Goal: Transaction & Acquisition: Purchase product/service

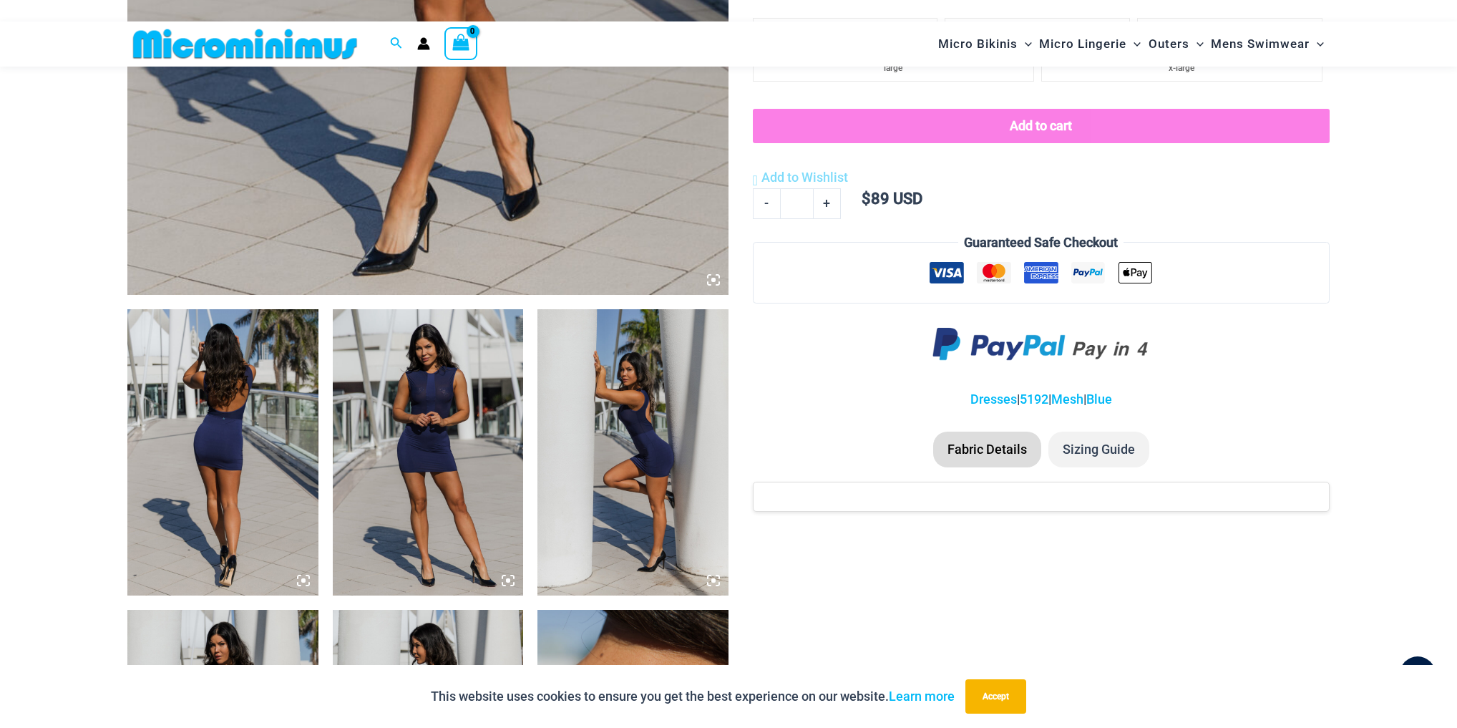
scroll to position [738, 0]
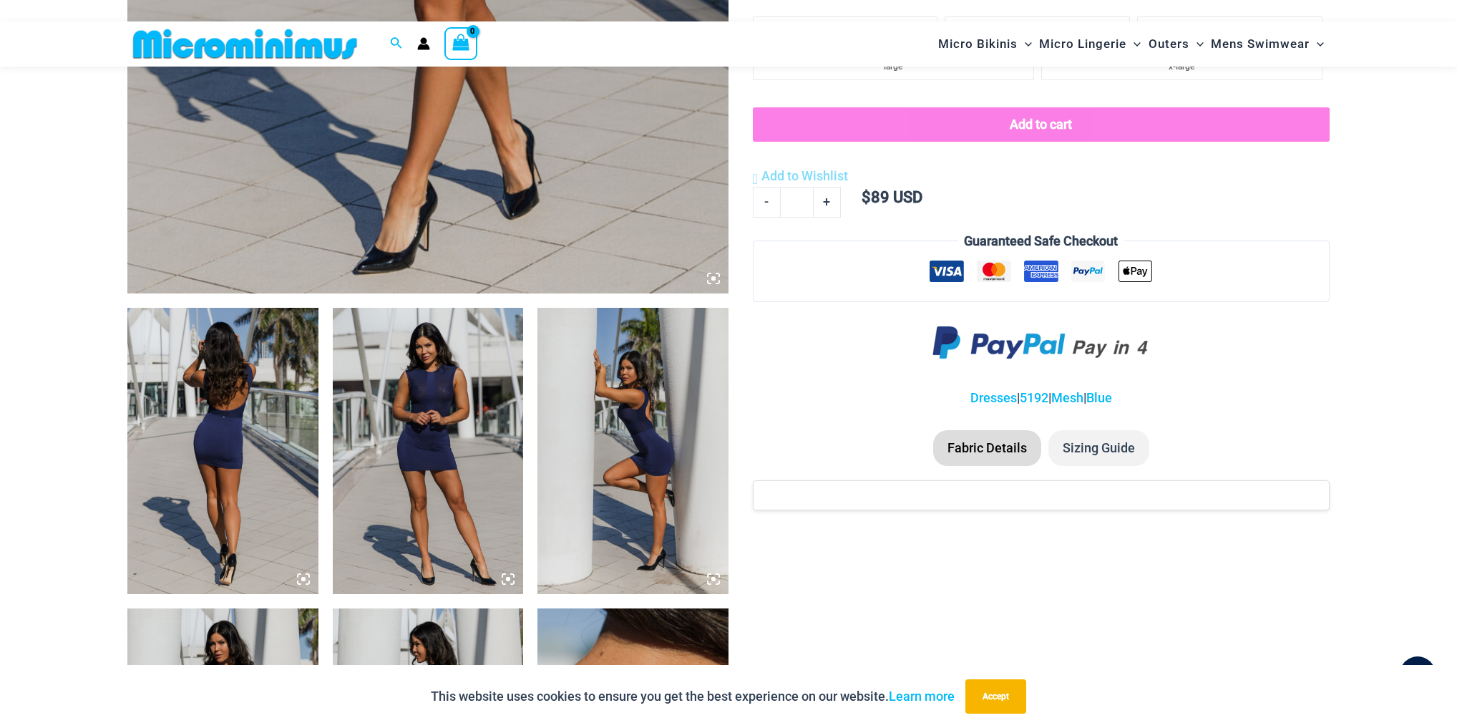
click at [486, 386] on img at bounding box center [428, 451] width 191 height 286
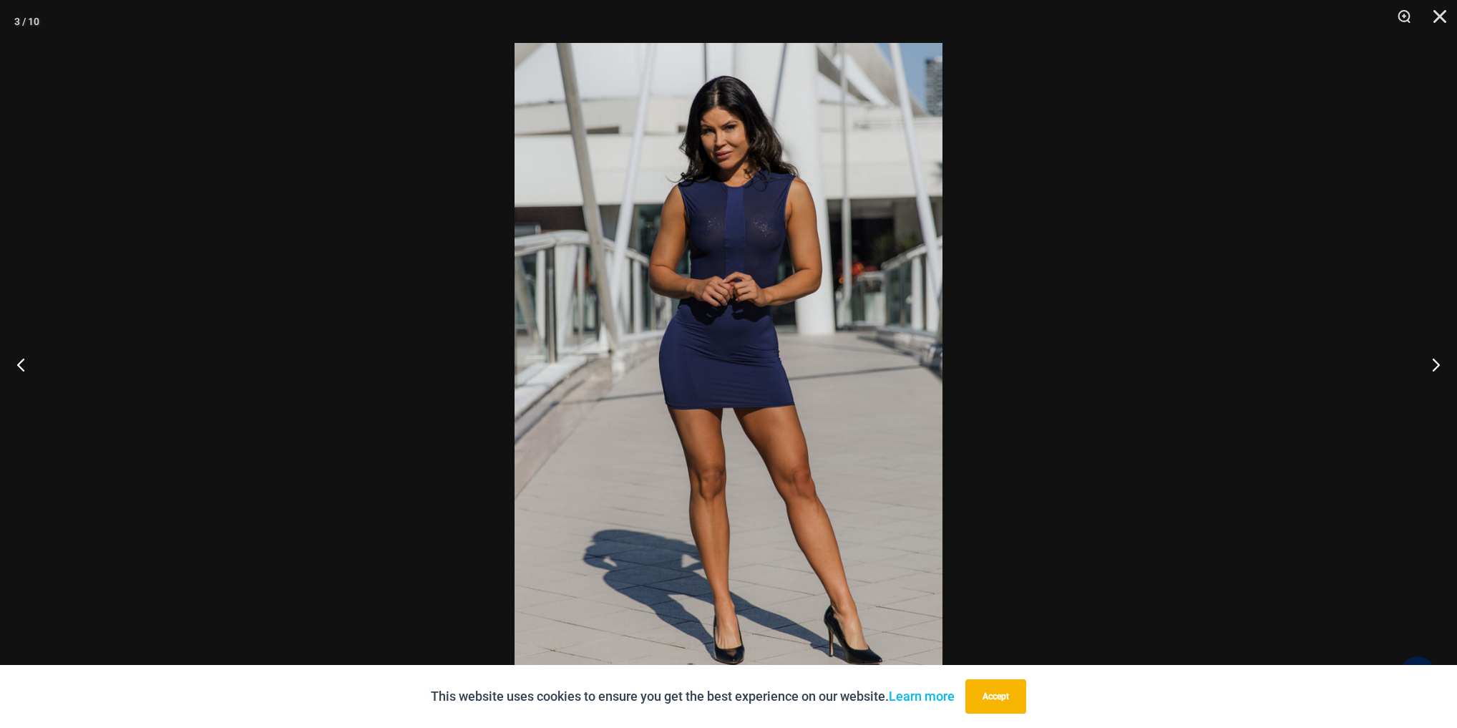
click at [778, 260] on img at bounding box center [728, 364] width 428 height 642
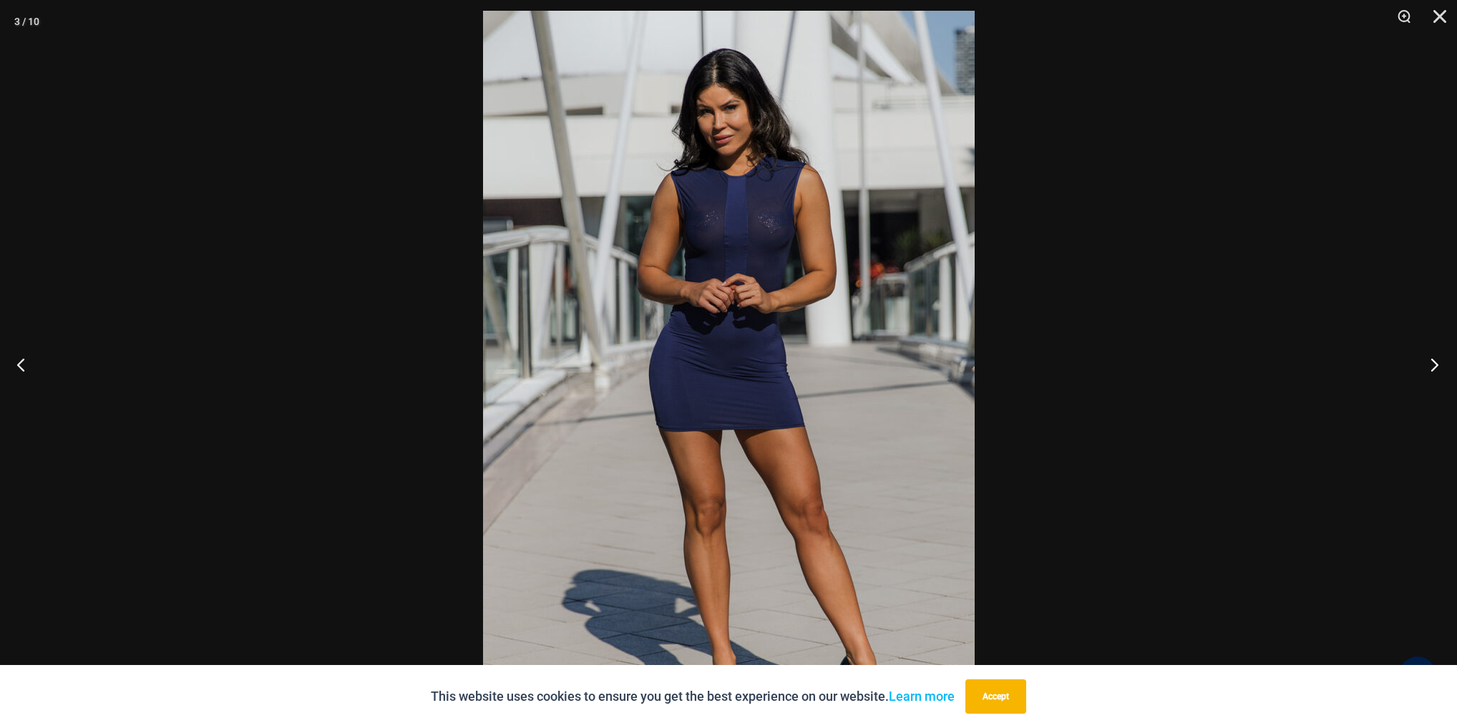
click at [1426, 358] on button "Next" at bounding box center [1430, 364] width 54 height 72
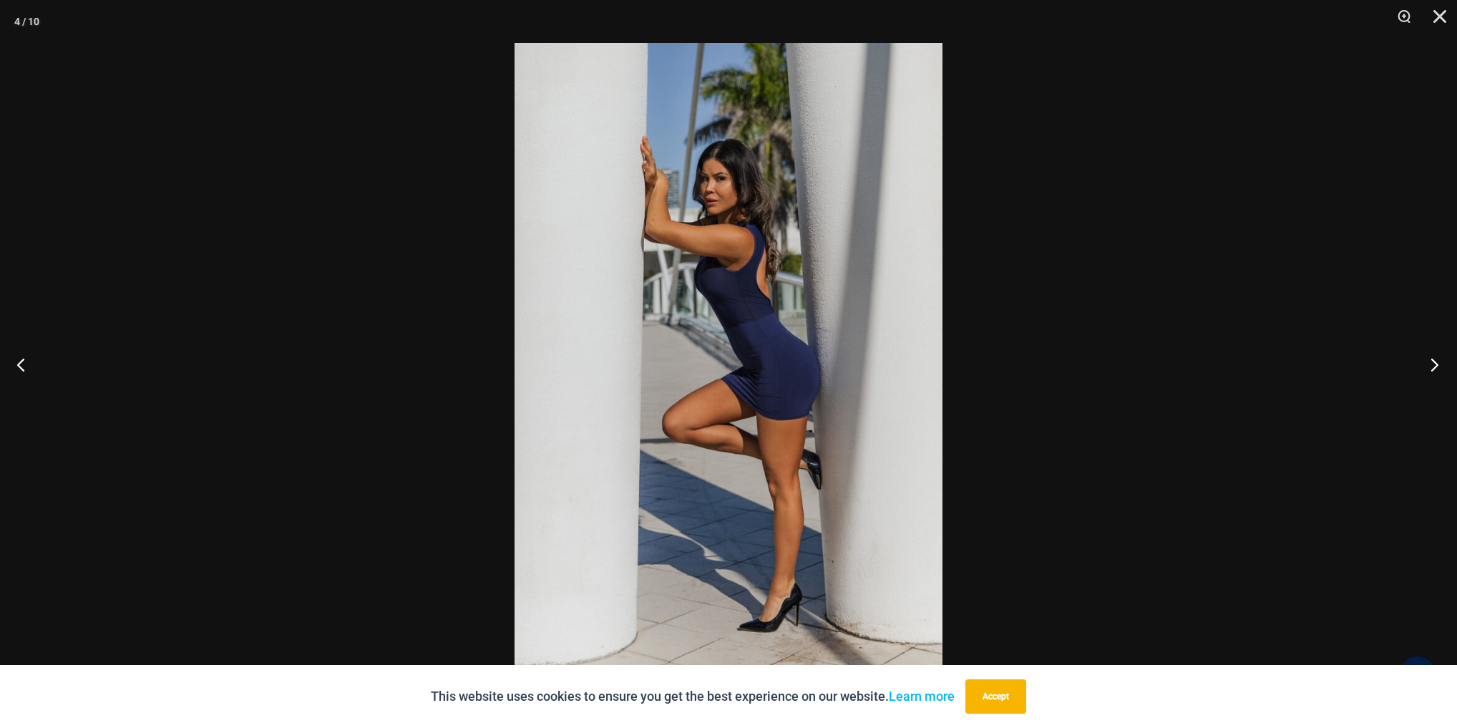
click at [1426, 358] on button "Next" at bounding box center [1430, 364] width 54 height 72
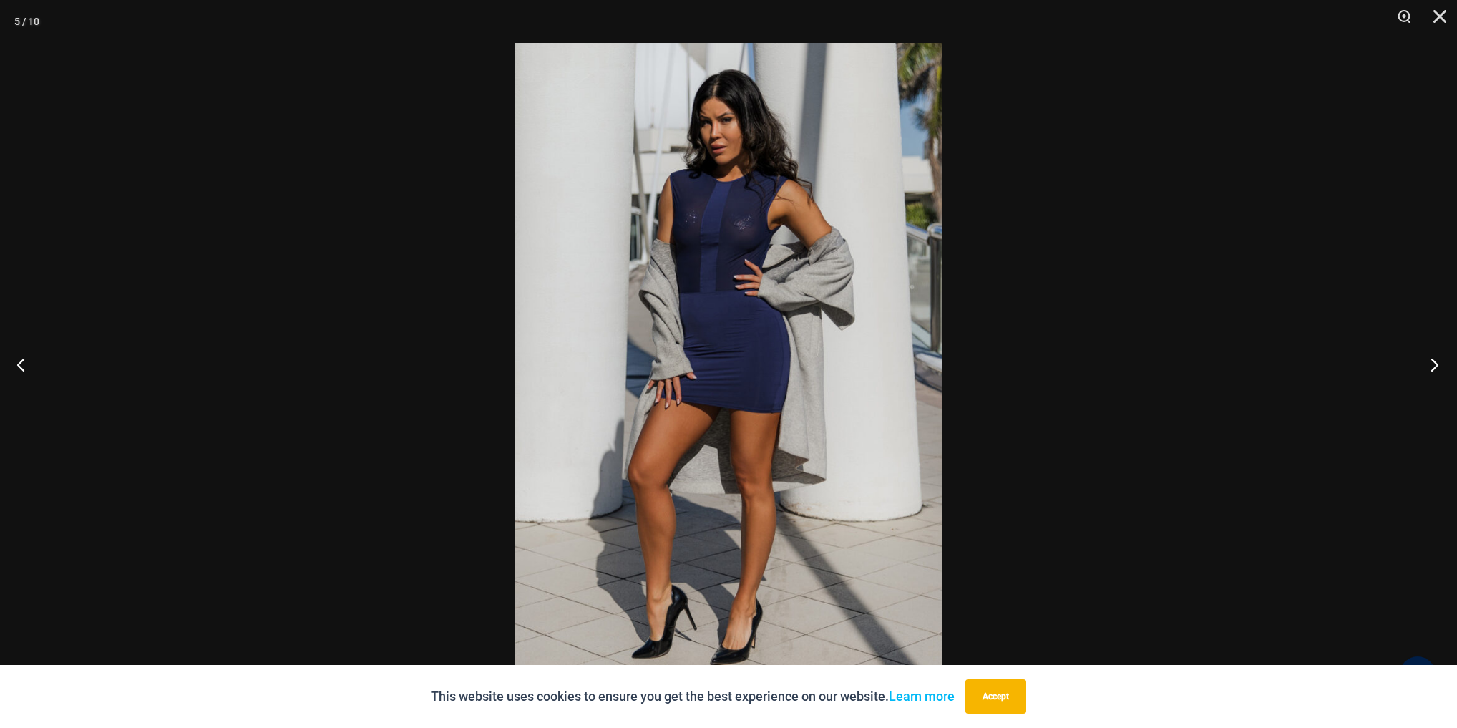
click at [1426, 358] on button "Next" at bounding box center [1430, 364] width 54 height 72
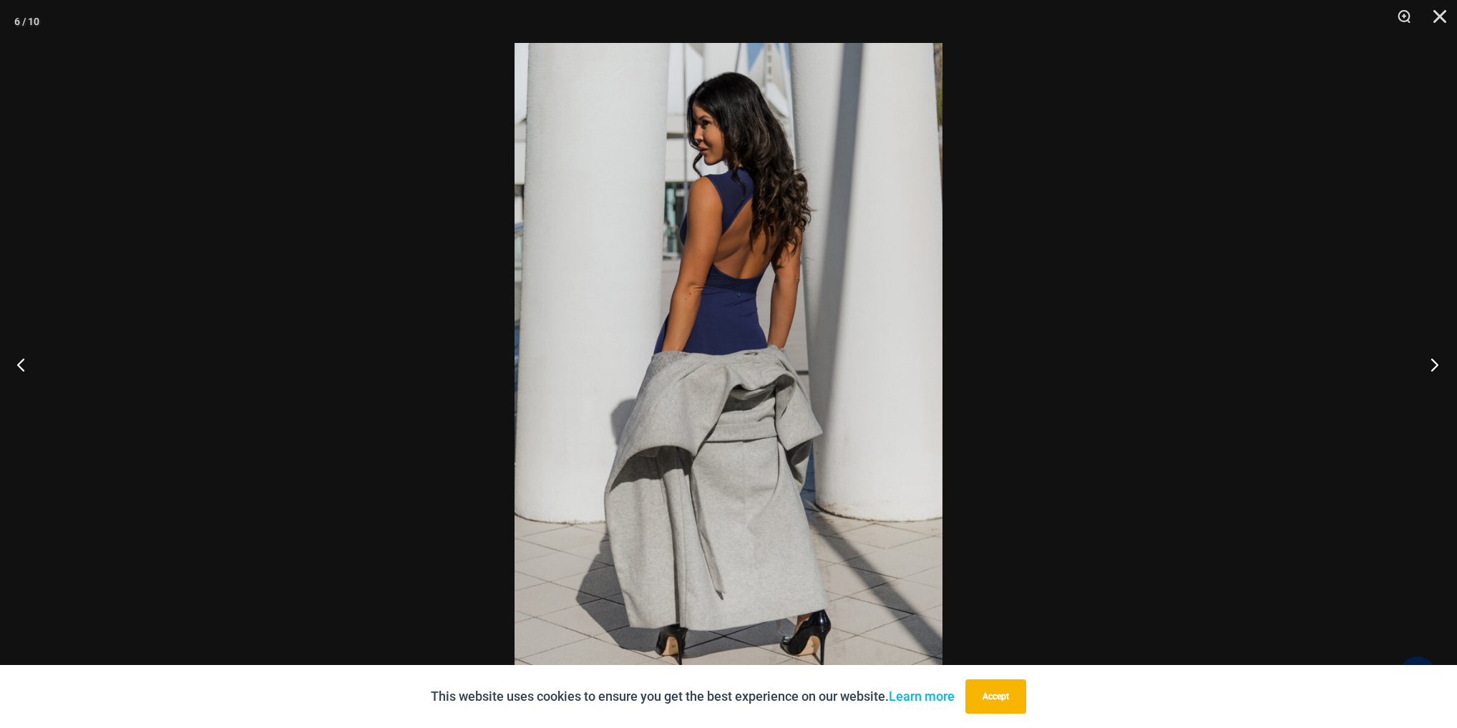
click at [1426, 358] on button "Next" at bounding box center [1430, 364] width 54 height 72
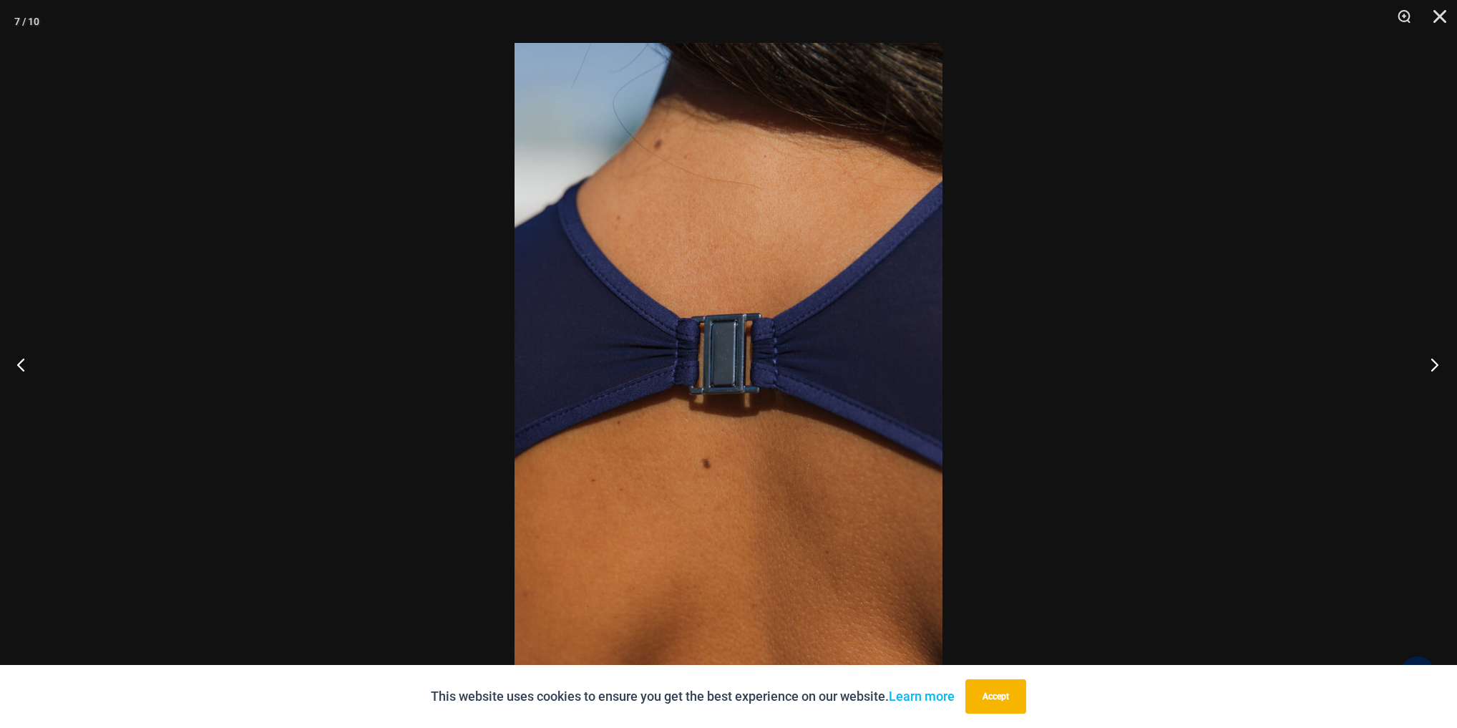
click at [1426, 358] on button "Next" at bounding box center [1430, 364] width 54 height 72
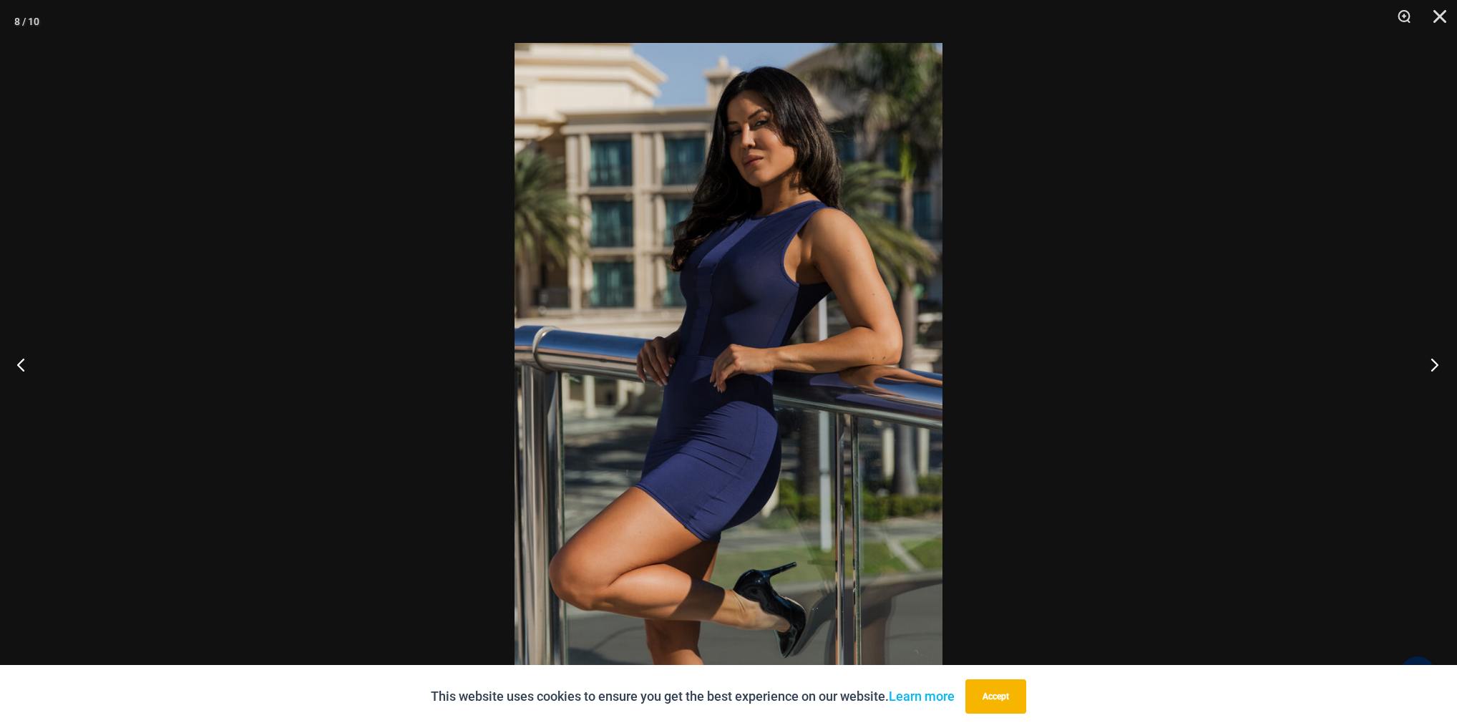
click at [1426, 358] on button "Next" at bounding box center [1430, 364] width 54 height 72
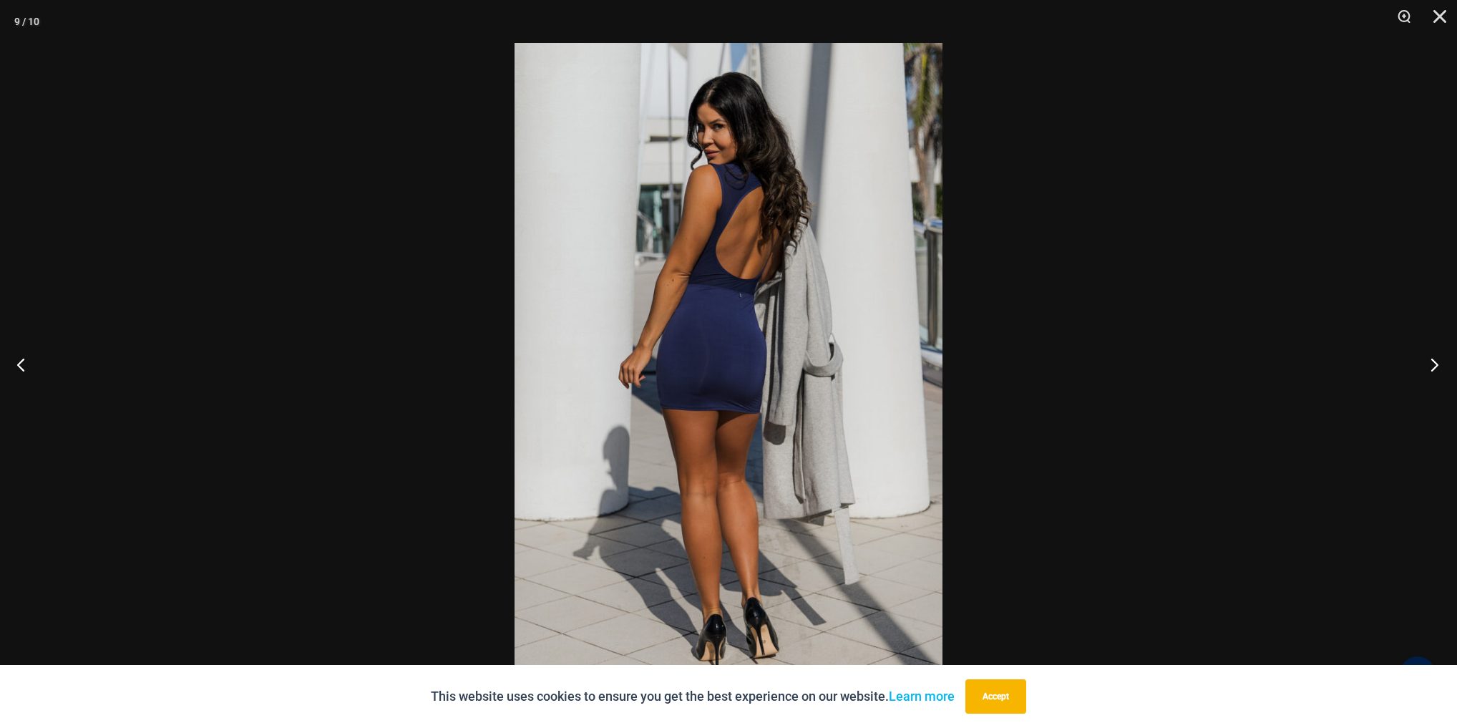
click at [1426, 358] on button "Next" at bounding box center [1430, 364] width 54 height 72
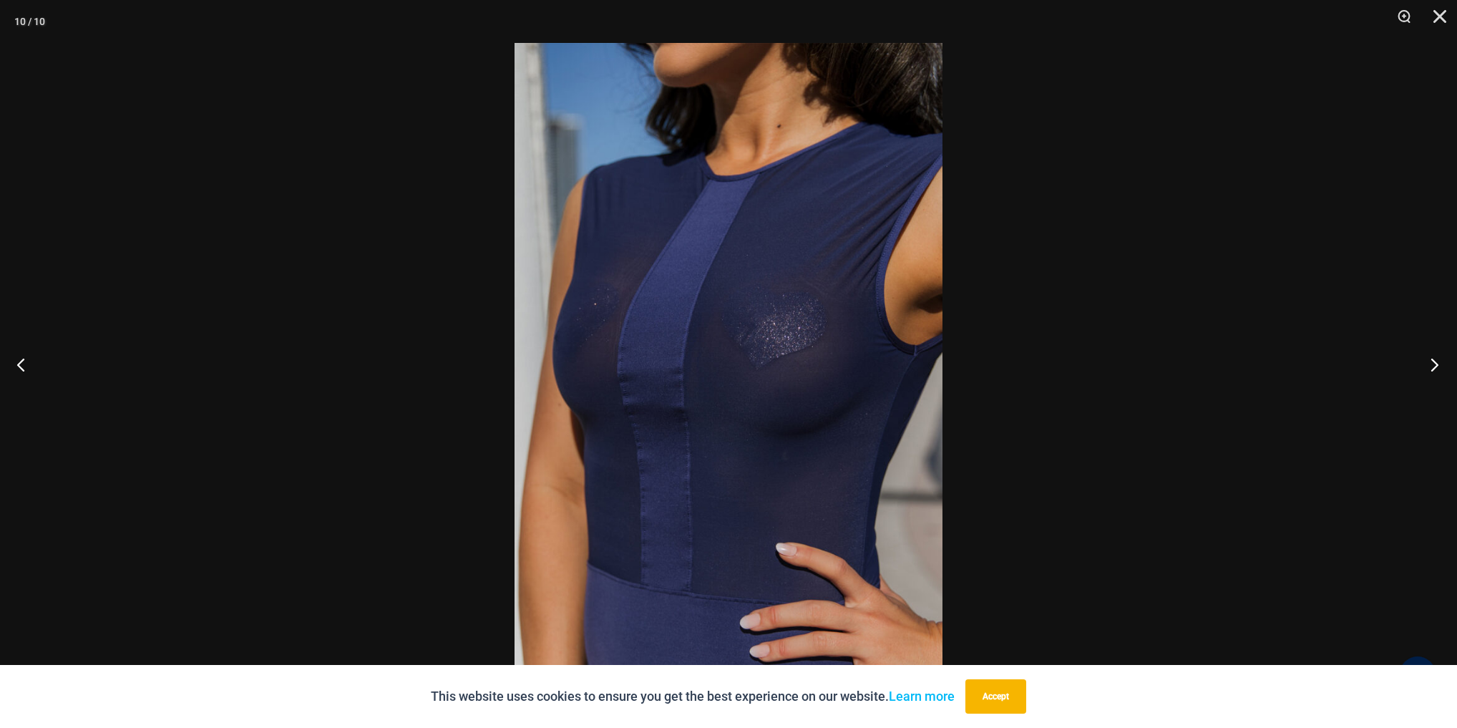
click at [1426, 358] on button "Next" at bounding box center [1430, 364] width 54 height 72
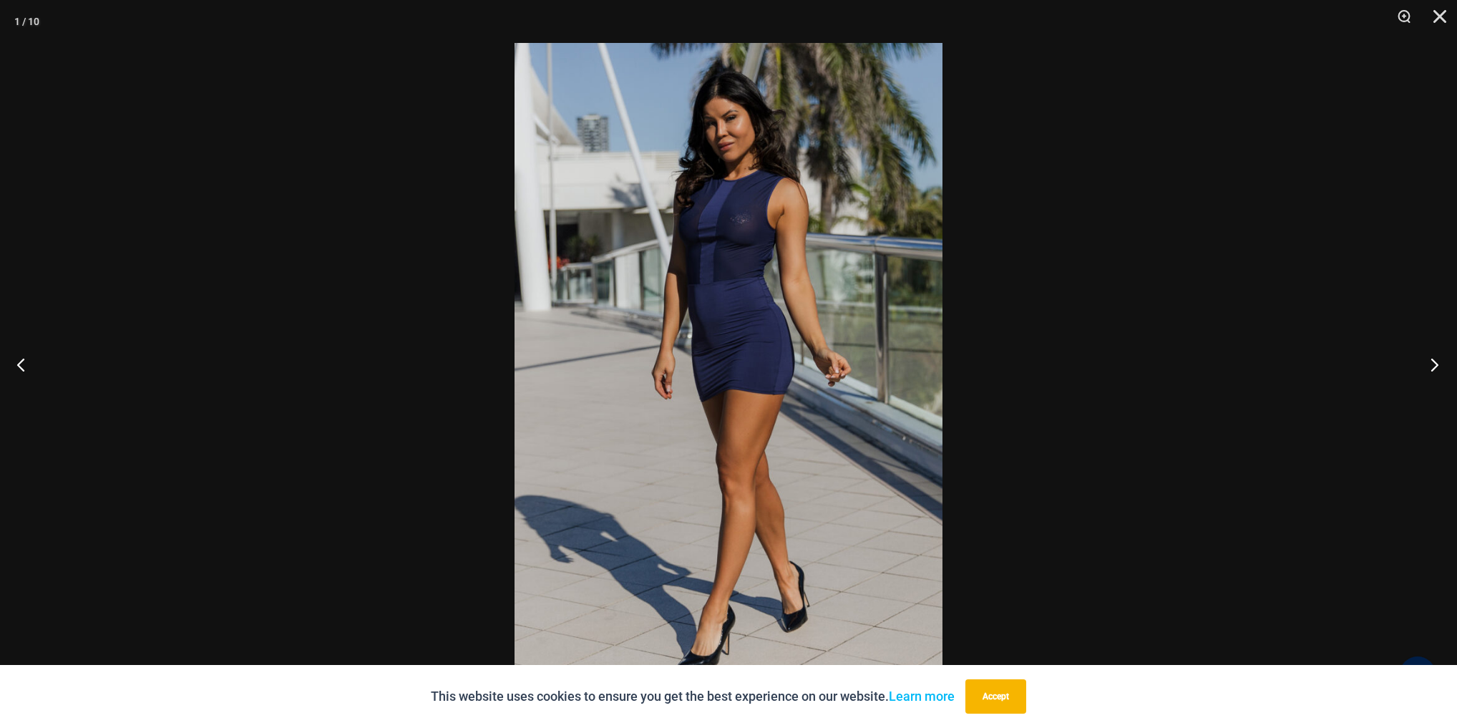
click at [1426, 358] on button "Next" at bounding box center [1430, 364] width 54 height 72
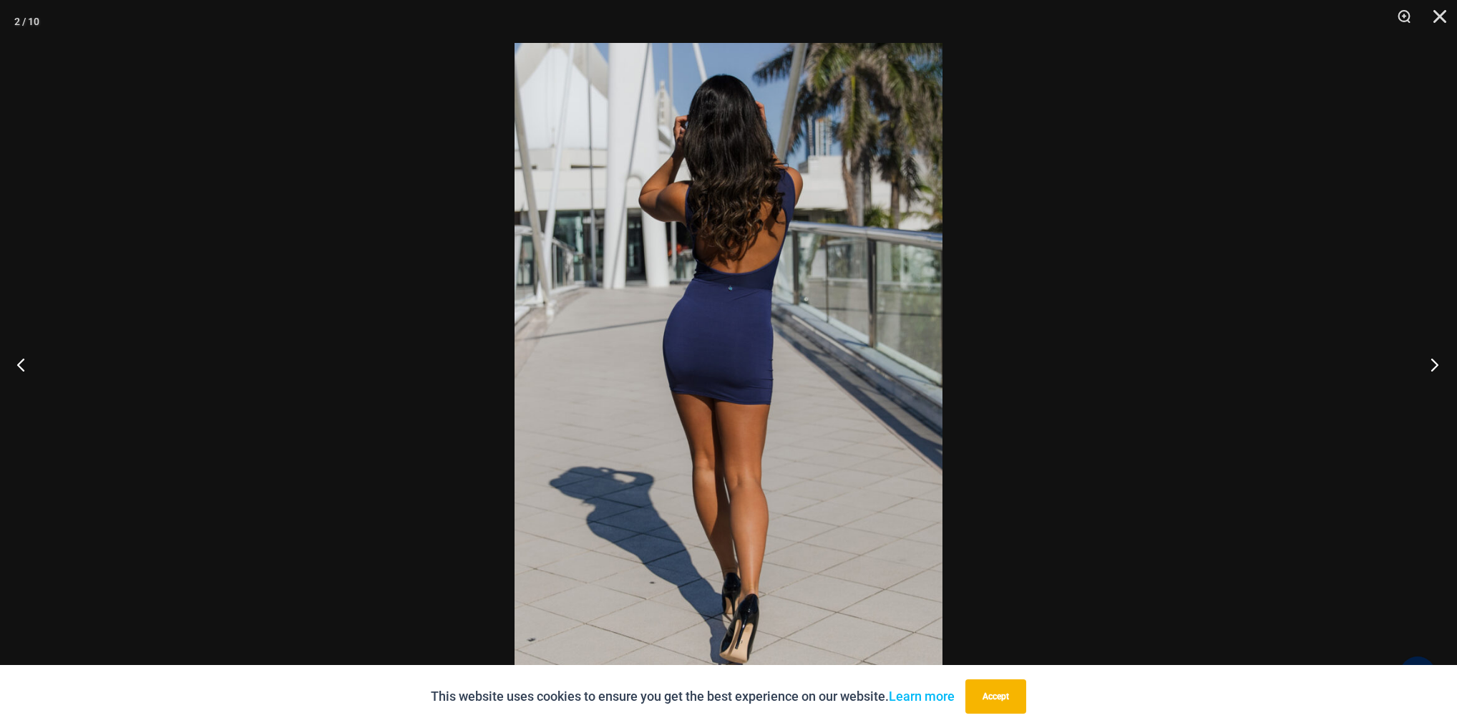
click at [1426, 358] on button "Next" at bounding box center [1430, 364] width 54 height 72
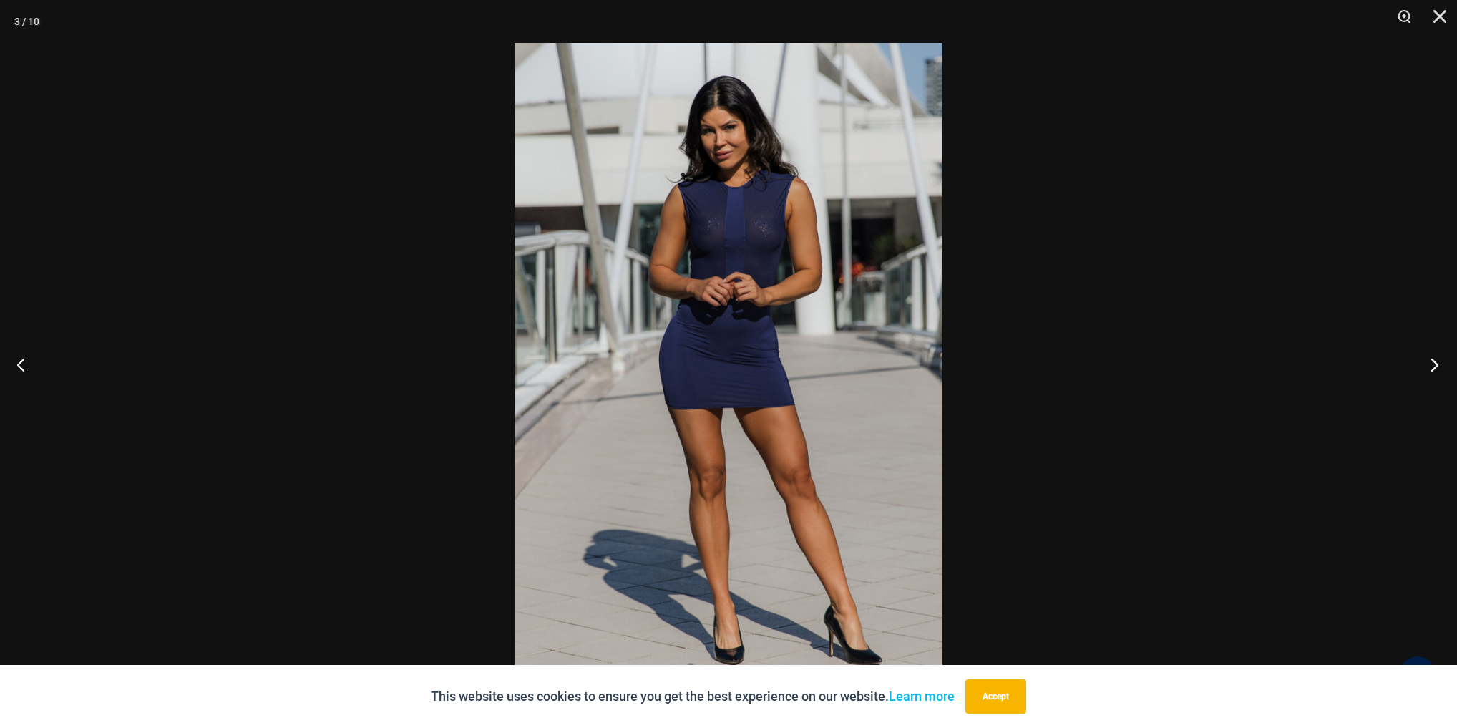
click at [1426, 358] on button "Next" at bounding box center [1430, 364] width 54 height 72
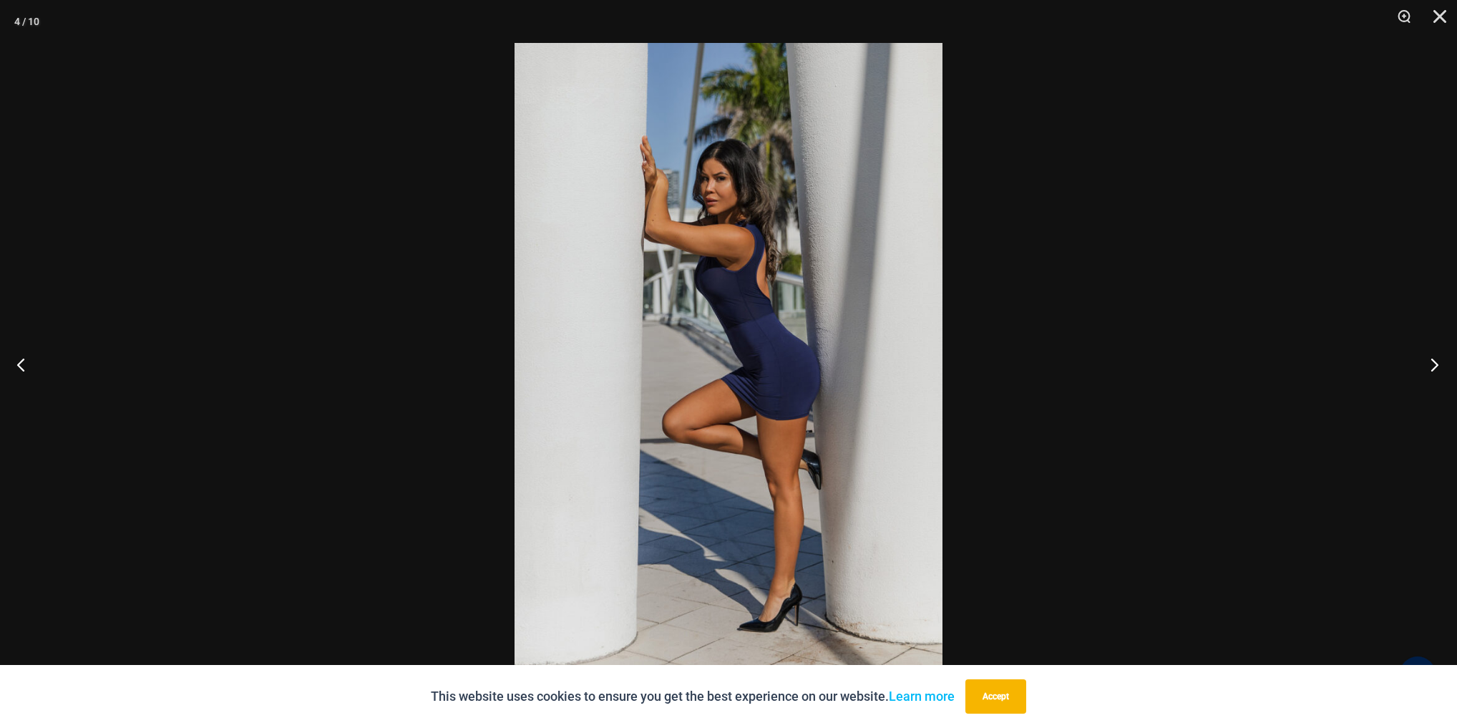
click at [1426, 358] on button "Next" at bounding box center [1430, 364] width 54 height 72
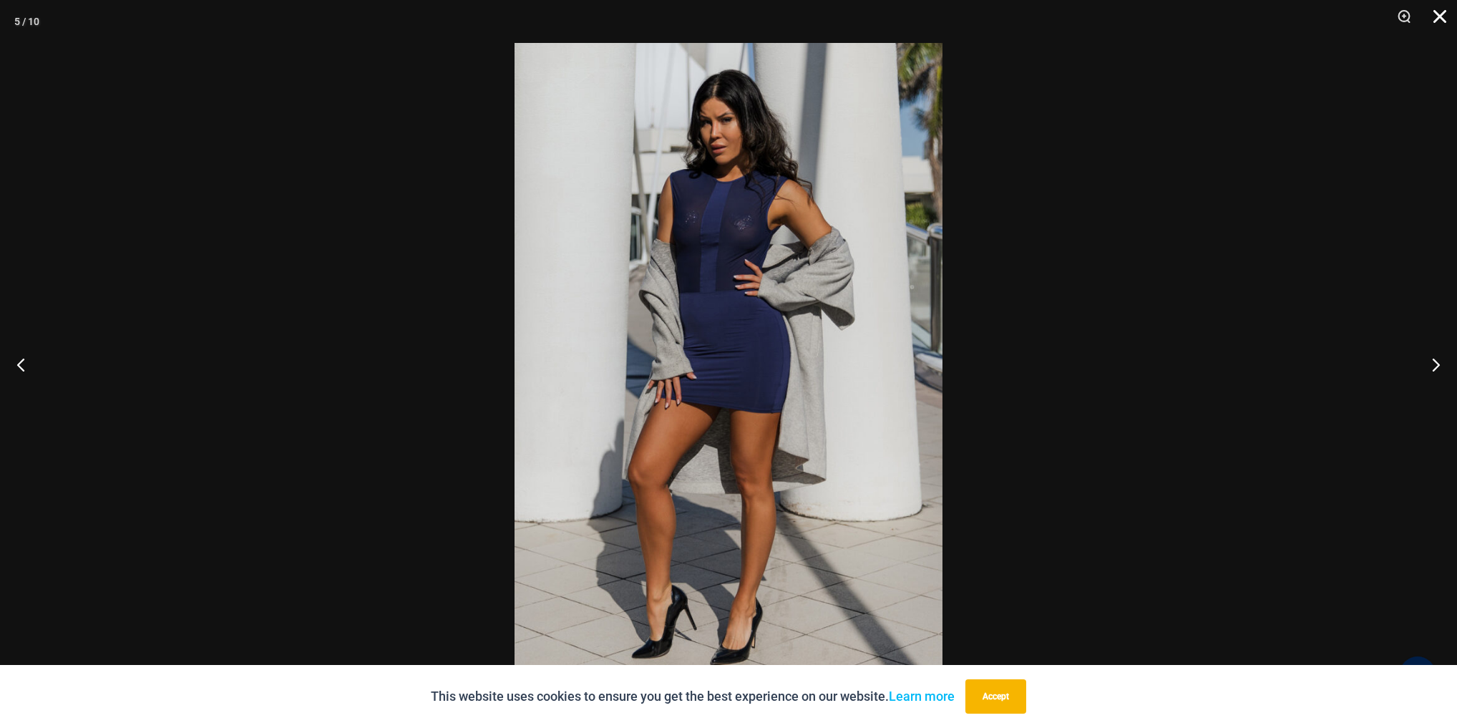
click at [1449, 17] on button "Close" at bounding box center [1435, 21] width 36 height 43
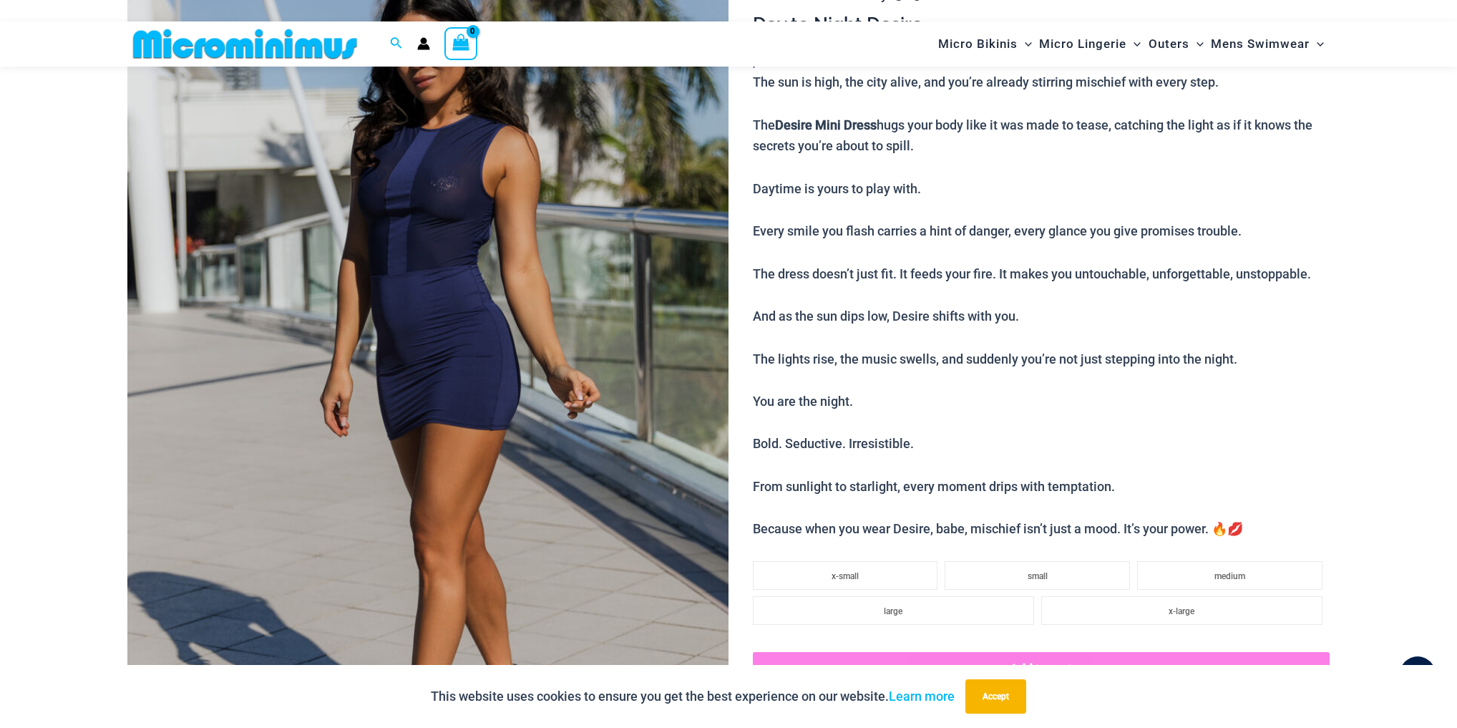
scroll to position [0, 0]
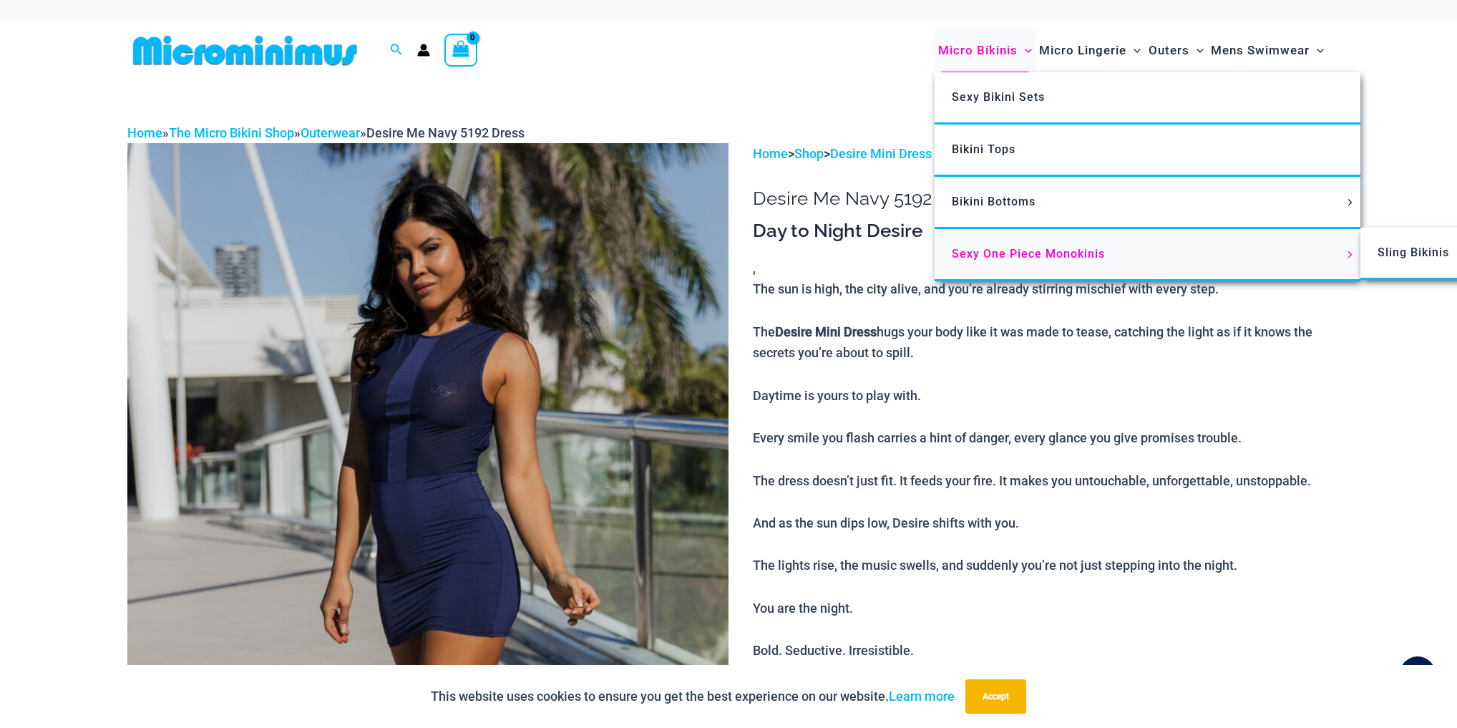
click at [999, 253] on span "Sexy One Piece Monokinis" at bounding box center [1028, 254] width 153 height 14
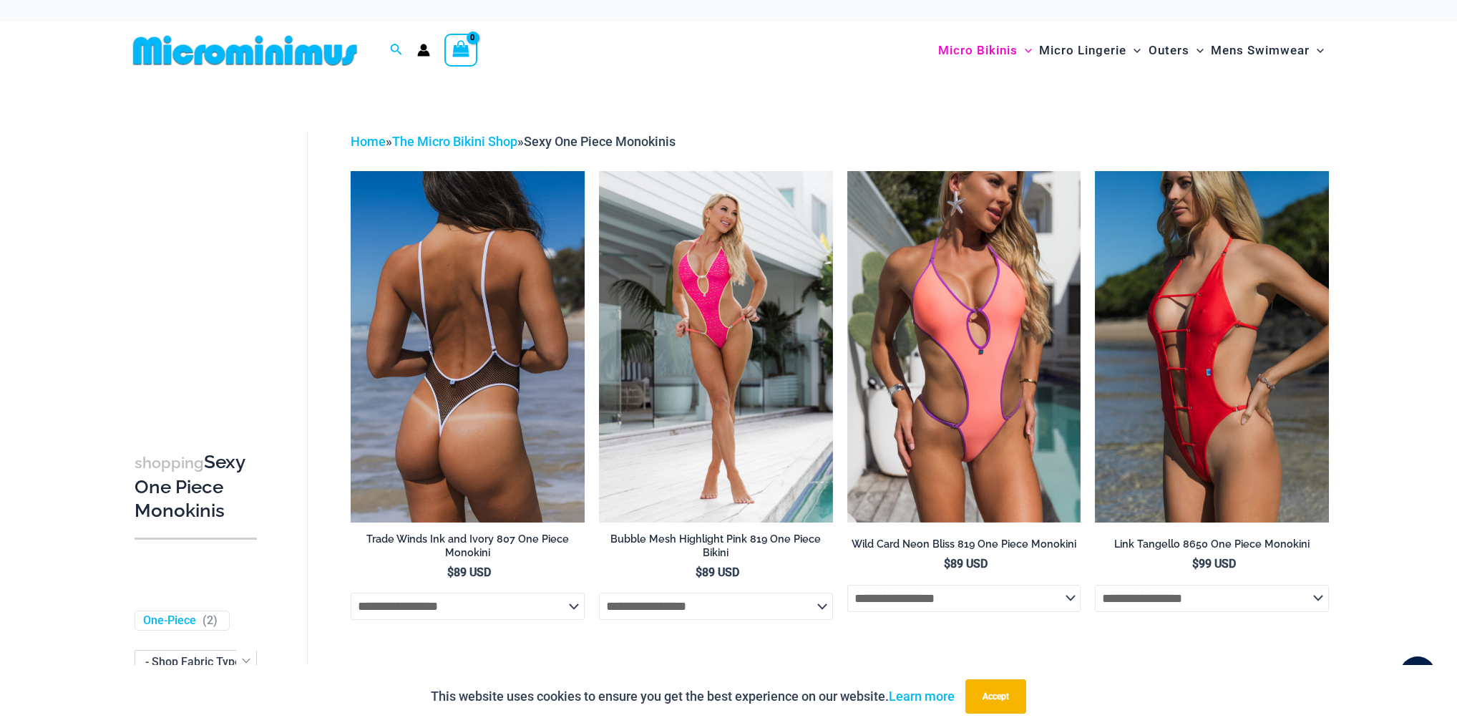
click at [462, 401] on img at bounding box center [468, 346] width 234 height 351
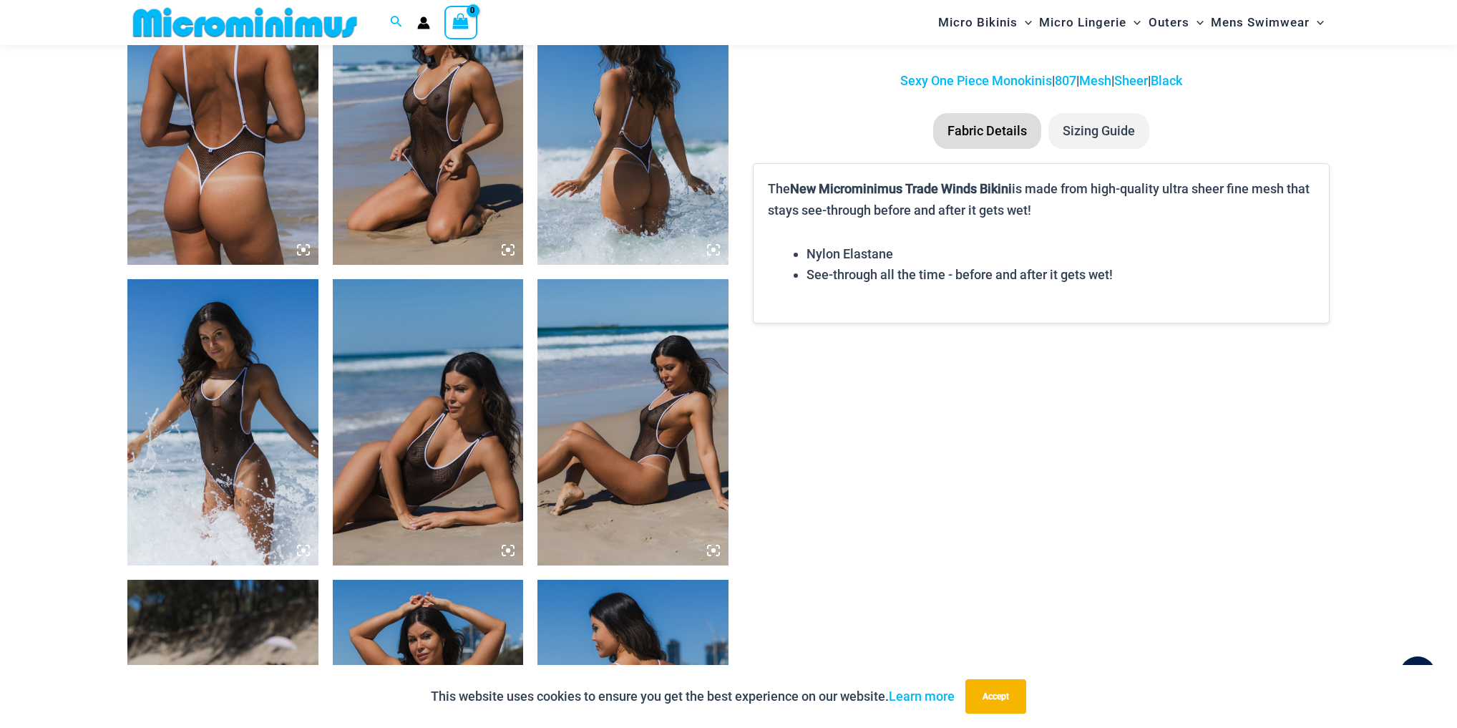
scroll to position [1076, 0]
